Goal: Task Accomplishment & Management: Use online tool/utility

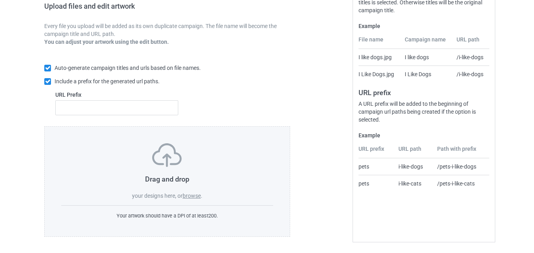
scroll to position [132, 0]
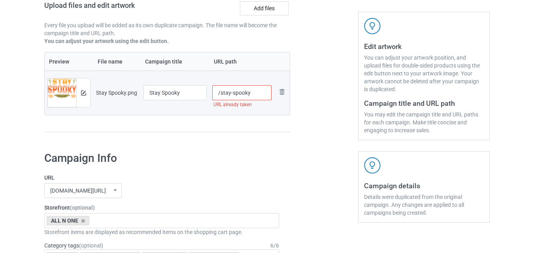
click at [264, 94] on input "/stay-spooky" at bounding box center [242, 92] width 60 height 15
type input "/stay-spooky-[DATE]"
click at [312, 103] on div at bounding box center [324, 34] width 57 height 223
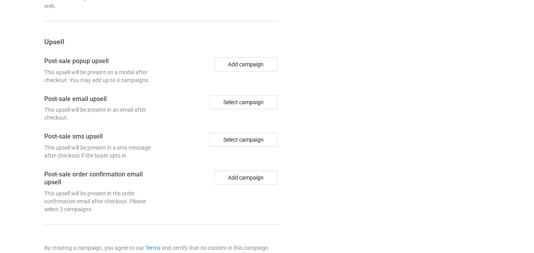
scroll to position [773, 0]
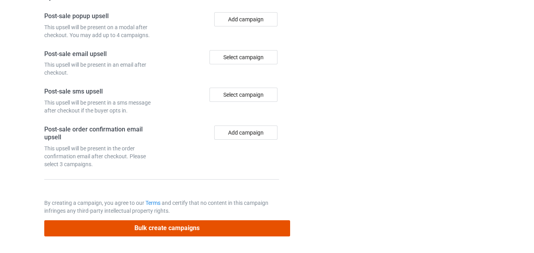
click at [189, 231] on button "Bulk create campaigns" at bounding box center [167, 229] width 246 height 16
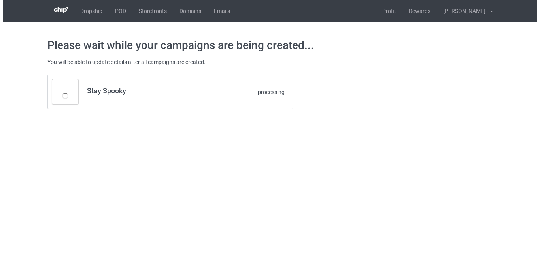
scroll to position [0, 0]
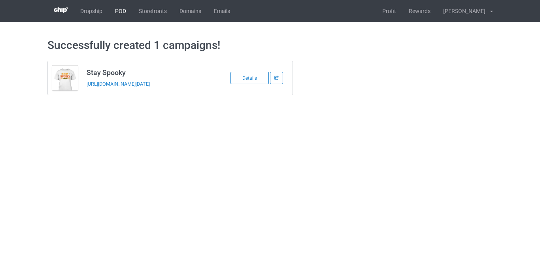
click at [123, 9] on link "POD" at bounding box center [121, 11] width 24 height 22
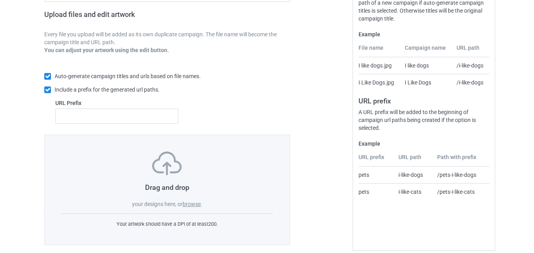
scroll to position [132, 0]
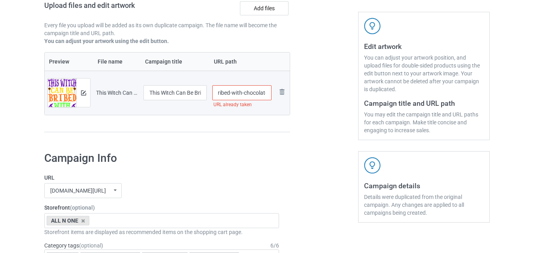
drag, startPoint x: 254, startPoint y: 94, endPoint x: 265, endPoint y: 94, distance: 10.3
click at [265, 94] on input "/this-witch-can-be-bribed-with-chocolate" at bounding box center [242, 92] width 60 height 15
click at [250, 94] on input "/this-witch-can-be-bribed-with-chocolate" at bounding box center [242, 92] width 60 height 15
drag, startPoint x: 256, startPoint y: 95, endPoint x: 267, endPoint y: 95, distance: 10.3
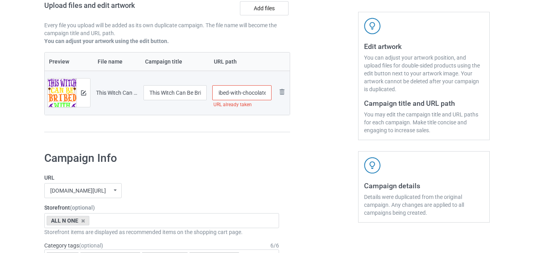
click at [267, 95] on input "/this-witch-can-be-bribed-with-chocolate" at bounding box center [242, 92] width 60 height 15
click at [268, 92] on input "/this-witch-can-be-bribed-with-chocolate" at bounding box center [242, 92] width 60 height 15
type input "/this-witch-can-be-bribed-with-chocolate-halloween"
click at [314, 100] on div at bounding box center [324, 34] width 57 height 223
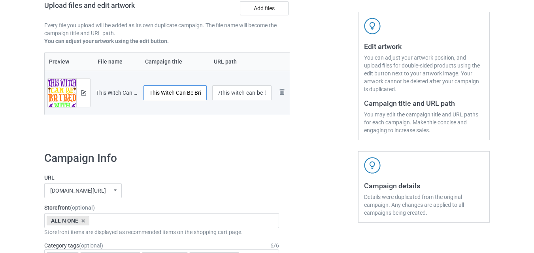
scroll to position [0, 50]
drag, startPoint x: 175, startPoint y: 94, endPoint x: 204, endPoint y: 94, distance: 28.5
click at [204, 94] on input "This Witch Can Be Bribed With Chocolate" at bounding box center [175, 92] width 63 height 15
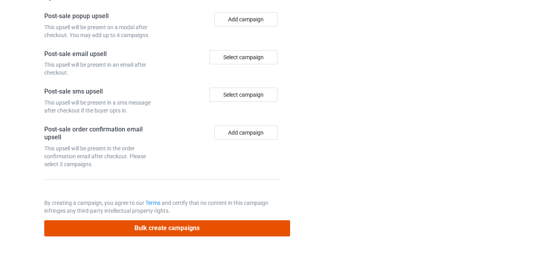
scroll to position [0, 0]
click at [155, 231] on button "Bulk create campaigns" at bounding box center [167, 229] width 246 height 16
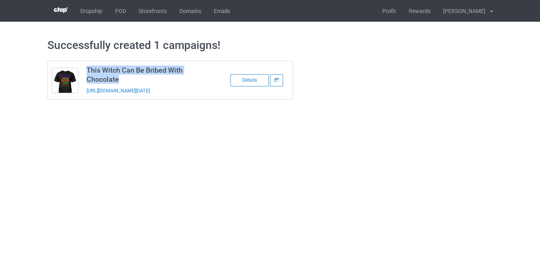
drag, startPoint x: 121, startPoint y: 79, endPoint x: 86, endPoint y: 64, distance: 37.7
click at [86, 64] on td "This Witch Can Be Bribed With Chocolate https://www.teechip.com/this-witch-can-…" at bounding box center [149, 80] width 134 height 38
copy h3 "This Witch Can Be Bribed With Chocolate"
click at [119, 10] on link "POD" at bounding box center [121, 11] width 24 height 22
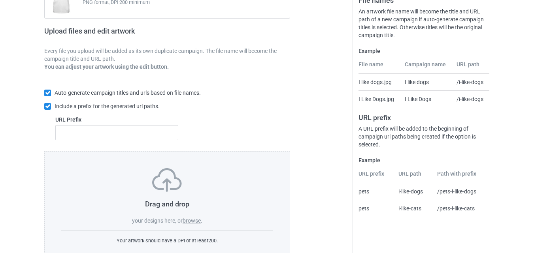
scroll to position [114, 0]
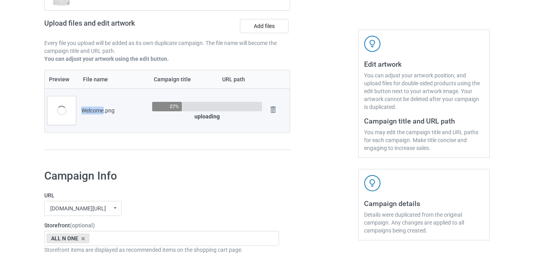
drag, startPoint x: 83, startPoint y: 110, endPoint x: 103, endPoint y: 111, distance: 20.6
click at [103, 111] on div "Welcome.png" at bounding box center [113, 111] width 65 height 8
copy div "Welcome"
click at [199, 154] on div "Campaign to duplicate Spooky Season Original Artwork 6610x6610 @ 473 DPI PNG fo…" at bounding box center [167, 52] width 257 height 223
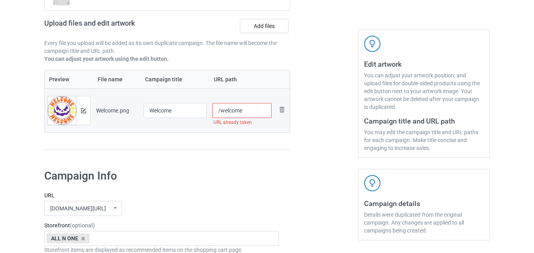
click at [253, 110] on input "/welcome" at bounding box center [242, 110] width 60 height 15
type input "/welcome-halloween"
click at [296, 159] on div at bounding box center [324, 52] width 57 height 223
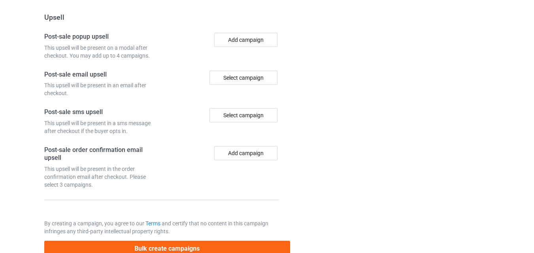
scroll to position [773, 0]
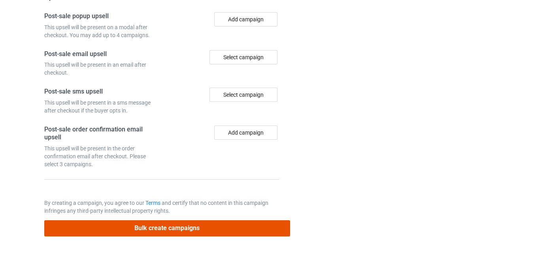
click at [165, 234] on button "Bulk create campaigns" at bounding box center [167, 229] width 246 height 16
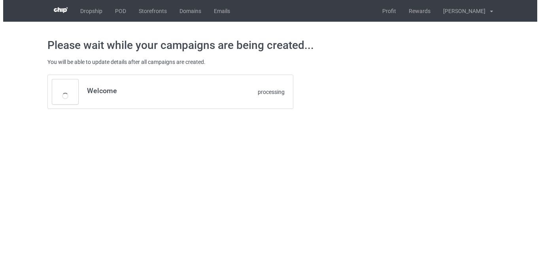
scroll to position [0, 0]
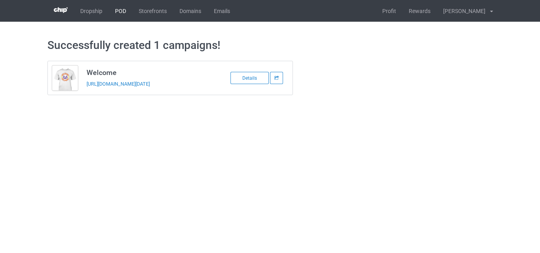
click at [127, 9] on link "POD" at bounding box center [121, 11] width 24 height 22
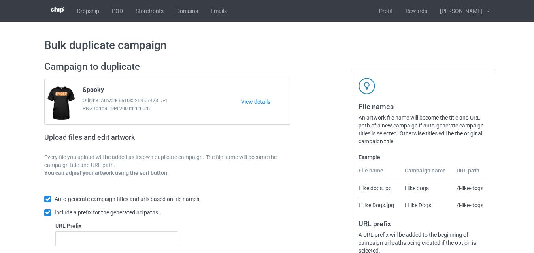
scroll to position [64, 0]
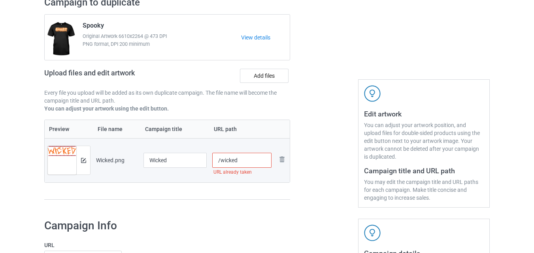
click at [252, 163] on input "/wicked" at bounding box center [242, 160] width 60 height 15
type input "/wicked-halloween-vibes"
click at [308, 165] on div at bounding box center [324, 102] width 57 height 223
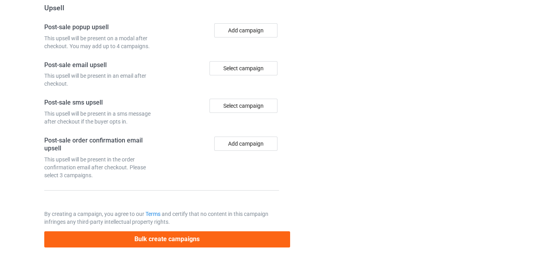
scroll to position [773, 0]
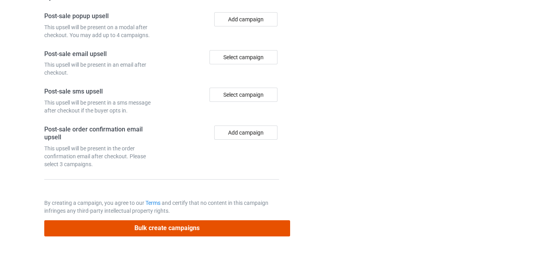
click at [179, 229] on button "Bulk create campaigns" at bounding box center [167, 229] width 246 height 16
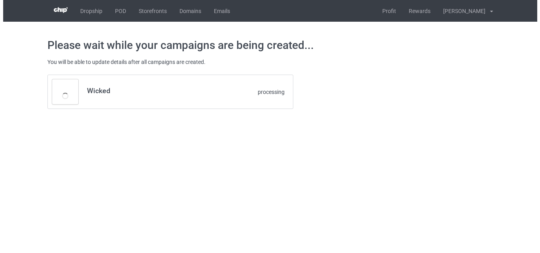
scroll to position [0, 0]
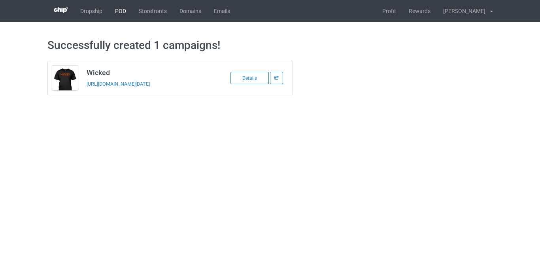
click at [123, 8] on link "POD" at bounding box center [121, 11] width 24 height 22
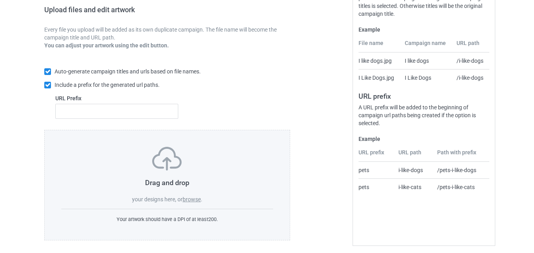
scroll to position [132, 0]
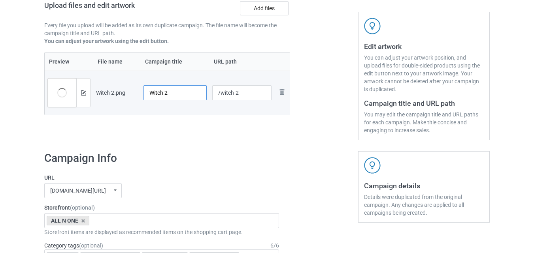
click at [183, 94] on input "Witch 2" at bounding box center [175, 92] width 63 height 15
type input "Witch"
click at [262, 92] on input "/witch-2" at bounding box center [242, 92] width 60 height 15
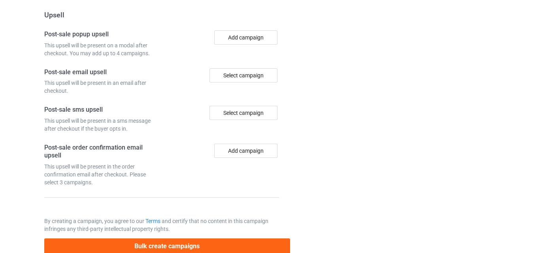
scroll to position [773, 0]
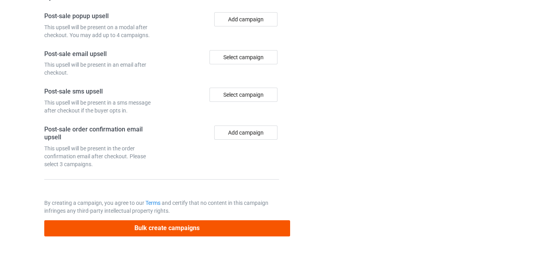
type input "/witch-halloween-vibes"
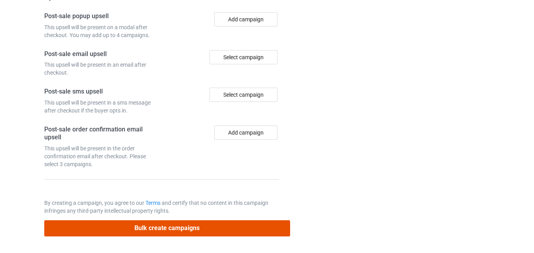
click at [164, 229] on button "Bulk create campaigns" at bounding box center [167, 229] width 246 height 16
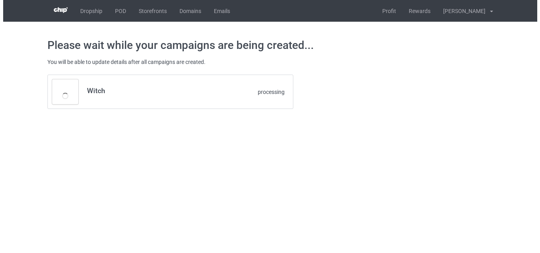
scroll to position [0, 0]
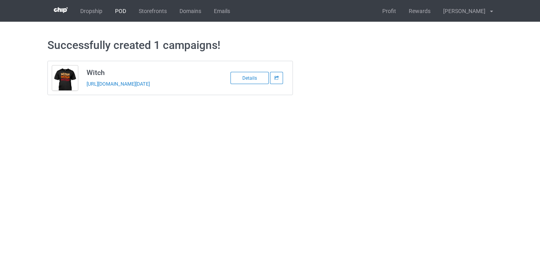
click at [121, 11] on link "POD" at bounding box center [121, 11] width 24 height 22
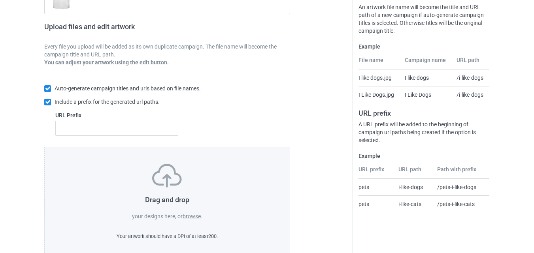
scroll to position [132, 0]
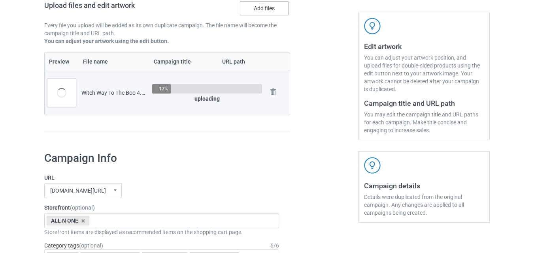
click at [274, 5] on label "Add files" at bounding box center [264, 8] width 49 height 14
click at [0, 0] on input "Add files" at bounding box center [0, 0] width 0 height 0
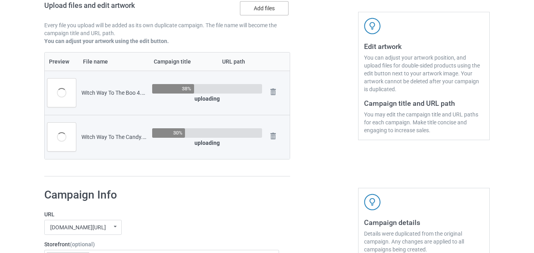
click at [264, 10] on label "Add files" at bounding box center [264, 8] width 49 height 14
click at [0, 0] on input "Add files" at bounding box center [0, 0] width 0 height 0
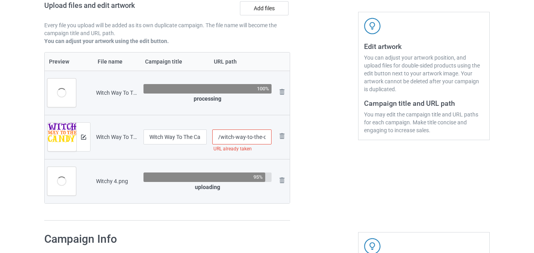
scroll to position [0, 11]
drag, startPoint x: 264, startPoint y: 138, endPoint x: 269, endPoint y: 138, distance: 5.5
click at [269, 138] on input "/witch-way-to-the-candy" at bounding box center [242, 137] width 60 height 15
click at [268, 136] on input "/witch-way-to-the-candy" at bounding box center [242, 137] width 60 height 15
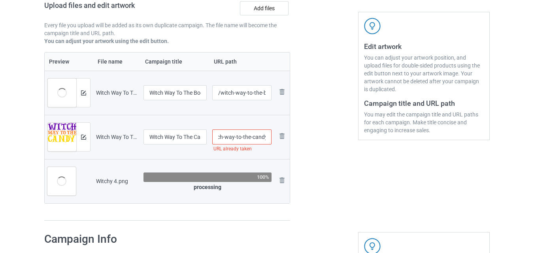
drag, startPoint x: 267, startPoint y: 136, endPoint x: 274, endPoint y: 138, distance: 8.0
click at [274, 138] on tr "Preview and edit artwork Witch Way To The Candy.png Witch Way To The Candy /wit…" at bounding box center [167, 137] width 245 height 44
click at [255, 137] on input "/witch-way-to-the-candy" at bounding box center [242, 137] width 60 height 15
drag, startPoint x: 252, startPoint y: 136, endPoint x: 263, endPoint y: 137, distance: 10.7
click at [263, 137] on input "/witch-way-to-the-candy" at bounding box center [242, 137] width 60 height 15
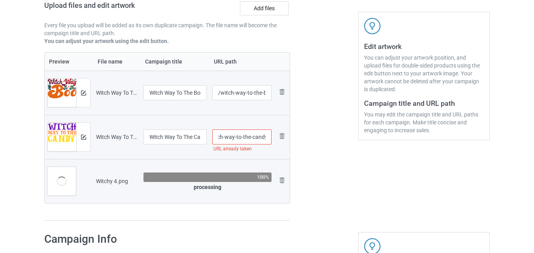
click at [264, 137] on input "/witch-way-to-the-candy" at bounding box center [242, 137] width 60 height 15
click at [266, 137] on input "/witch-way-to-the-candy" at bounding box center [242, 137] width 60 height 15
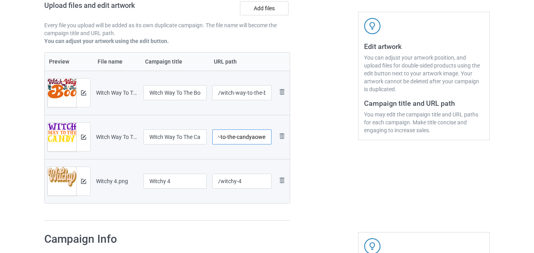
scroll to position [0, 30]
click at [247, 138] on input "/witch-way-to-the-candyaoween" at bounding box center [242, 137] width 60 height 15
drag, startPoint x: 253, startPoint y: 139, endPoint x: 267, endPoint y: 139, distance: 13.5
click at [267, 139] on input "/witch-way-to-the-candy-[DATE]" at bounding box center [242, 137] width 60 height 15
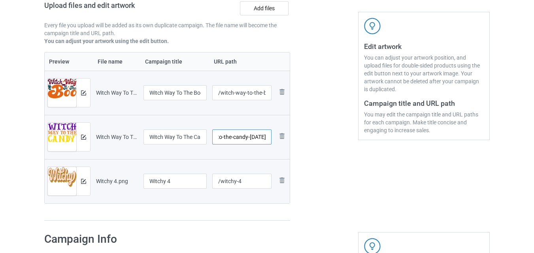
click at [267, 139] on input "/witch-way-to-the-candy-[DATE]" at bounding box center [242, 137] width 60 height 15
click at [228, 138] on input "/witch-way-to-the-candy-[DATE]" at bounding box center [242, 137] width 60 height 15
drag, startPoint x: 223, startPoint y: 138, endPoint x: 269, endPoint y: 139, distance: 46.7
click at [269, 139] on input "/witch-way-to-the-candy-[DATE]" at bounding box center [242, 137] width 60 height 15
type input "/witch-way-to-the-candy-[DATE]"
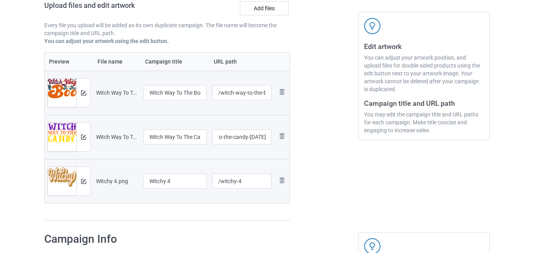
click at [322, 146] on div at bounding box center [324, 75] width 57 height 304
drag, startPoint x: 246, startPoint y: 93, endPoint x: 269, endPoint y: 95, distance: 22.2
click at [269, 95] on input "/witch-way-to-the-boo-4" at bounding box center [242, 92] width 60 height 15
click at [267, 94] on input "/witch-way-to-the-boo-4" at bounding box center [242, 92] width 60 height 15
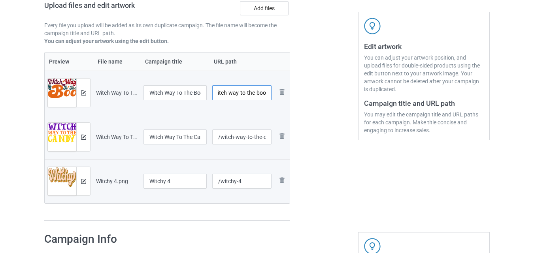
scroll to position [0, 6]
type input "/witch-way-to-the-boo"
click at [308, 106] on div at bounding box center [324, 75] width 57 height 304
click at [200, 94] on input "Witch Way To The Boo 4" at bounding box center [175, 92] width 63 height 15
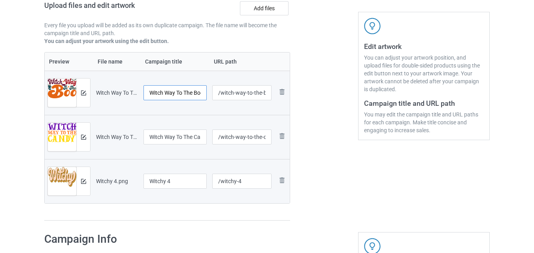
scroll to position [0, 8]
drag, startPoint x: 200, startPoint y: 93, endPoint x: 210, endPoint y: 94, distance: 9.5
click at [210, 94] on tr "Preview and edit artwork Witch Way To The Boo 4.png Witch Way To The Boo 4 /wit…" at bounding box center [167, 93] width 245 height 44
click at [202, 95] on input "Witch Way To The Boo 4" at bounding box center [175, 92] width 63 height 15
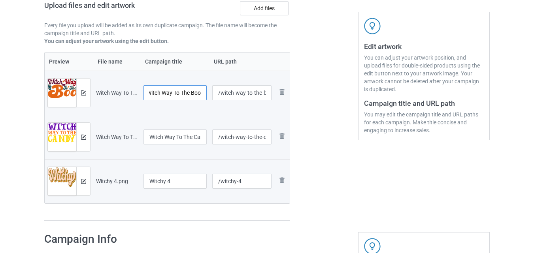
type input "Witch Way To The Boo"
click at [203, 108] on td "Witch Way To The Boo" at bounding box center [175, 93] width 69 height 44
drag, startPoint x: 195, startPoint y: 138, endPoint x: 207, endPoint y: 139, distance: 11.9
click at [207, 139] on td "Witch Way To The Candy" at bounding box center [175, 137] width 69 height 44
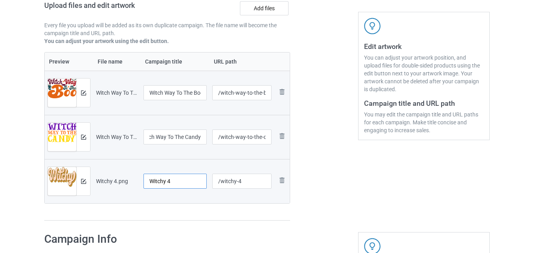
click at [181, 185] on input "Witchy 4" at bounding box center [175, 181] width 63 height 15
type input "Witchy"
click at [259, 183] on input "/witchy-4" at bounding box center [242, 181] width 60 height 15
click at [315, 191] on div at bounding box center [324, 75] width 57 height 304
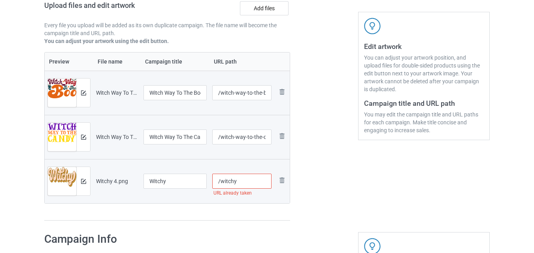
click at [253, 182] on input "/witchy" at bounding box center [242, 181] width 60 height 15
type input "/witchy-spooky-vibes"
click at [350, 185] on div at bounding box center [324, 75] width 57 height 304
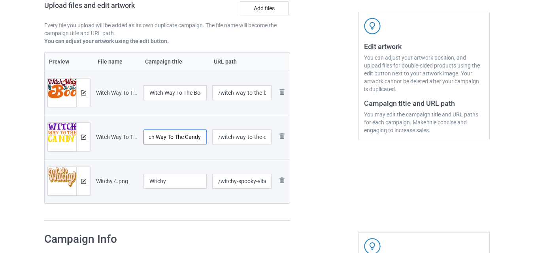
drag, startPoint x: 157, startPoint y: 137, endPoint x: 205, endPoint y: 138, distance: 47.5
click at [205, 138] on input "Witch Way To The Candy" at bounding box center [175, 137] width 63 height 15
drag, startPoint x: 150, startPoint y: 93, endPoint x: 209, endPoint y: 98, distance: 59.1
click at [209, 98] on tr "Preview and edit artwork Witch Way To The Boo 4.png Witch Way To The Boo /witch…" at bounding box center [167, 93] width 245 height 44
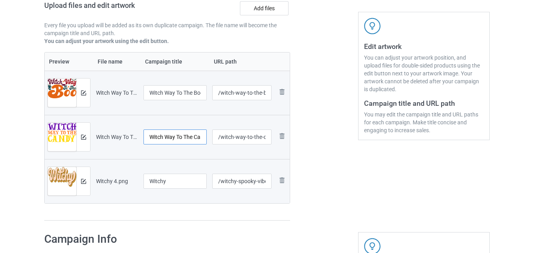
scroll to position [0, 9]
drag, startPoint x: 178, startPoint y: 139, endPoint x: 211, endPoint y: 140, distance: 32.8
click at [211, 140] on tr "Preview and edit artwork Witch Way To The Candy.png Witch Way To The Candy /wit…" at bounding box center [167, 137] width 245 height 44
drag, startPoint x: 206, startPoint y: 138, endPoint x: 202, endPoint y: 137, distance: 4.0
click at [206, 138] on td "Witch Way To The Candy" at bounding box center [175, 137] width 69 height 44
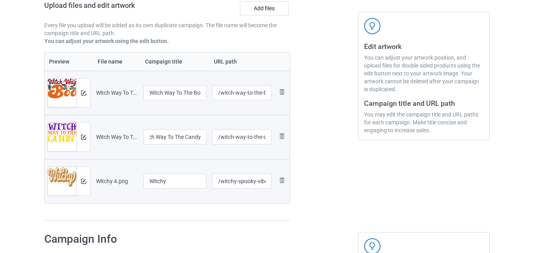
scroll to position [0, 0]
click at [202, 137] on input "Witch Way To The Candy" at bounding box center [175, 137] width 63 height 15
click at [205, 137] on input "Witch Way To The Candy" at bounding box center [175, 137] width 63 height 15
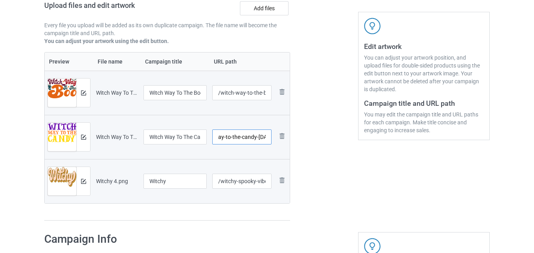
scroll to position [0, 38]
drag, startPoint x: 224, startPoint y: 137, endPoint x: 269, endPoint y: 138, distance: 44.3
click at [269, 138] on input "/witch-way-to-the-candy-[DATE]" at bounding box center [242, 137] width 60 height 15
drag, startPoint x: 233, startPoint y: 93, endPoint x: 272, endPoint y: 96, distance: 39.2
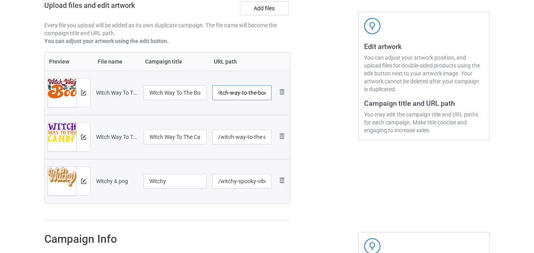
click at [272, 96] on td "/witch-way-to-the-boo" at bounding box center [242, 93] width 65 height 44
drag, startPoint x: 239, startPoint y: 181, endPoint x: 268, endPoint y: 182, distance: 28.5
click at [268, 182] on input "/witchy-spooky-vibes" at bounding box center [242, 181] width 60 height 15
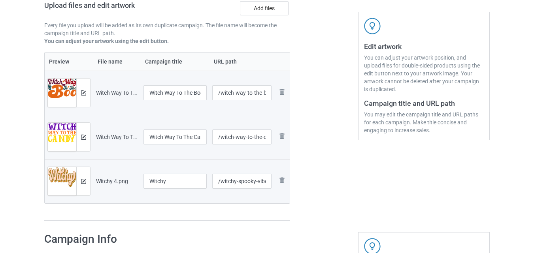
click at [331, 167] on div at bounding box center [324, 75] width 57 height 304
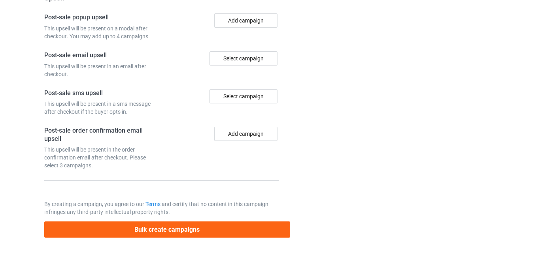
scroll to position [853, 0]
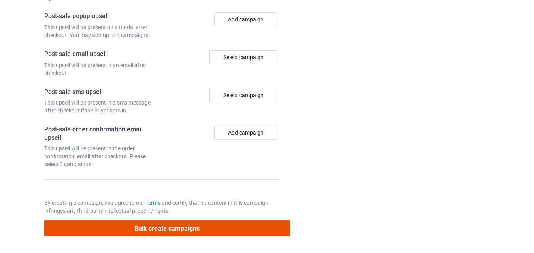
click at [155, 225] on button "Bulk create campaigns" at bounding box center [167, 229] width 246 height 16
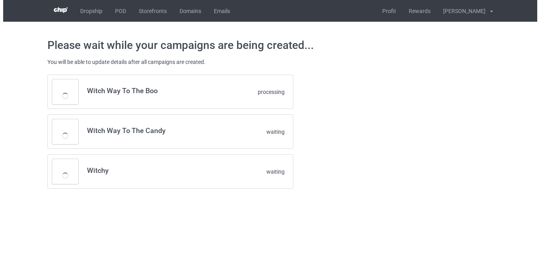
scroll to position [0, 0]
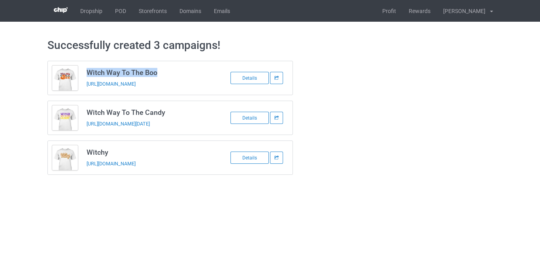
drag, startPoint x: 87, startPoint y: 73, endPoint x: 160, endPoint y: 72, distance: 72.4
click at [160, 72] on h3 "Witch Way To The Boo" at bounding box center [149, 72] width 125 height 9
copy h3 "Witch Way To The Boo"
